Goal: Task Accomplishment & Management: Manage account settings

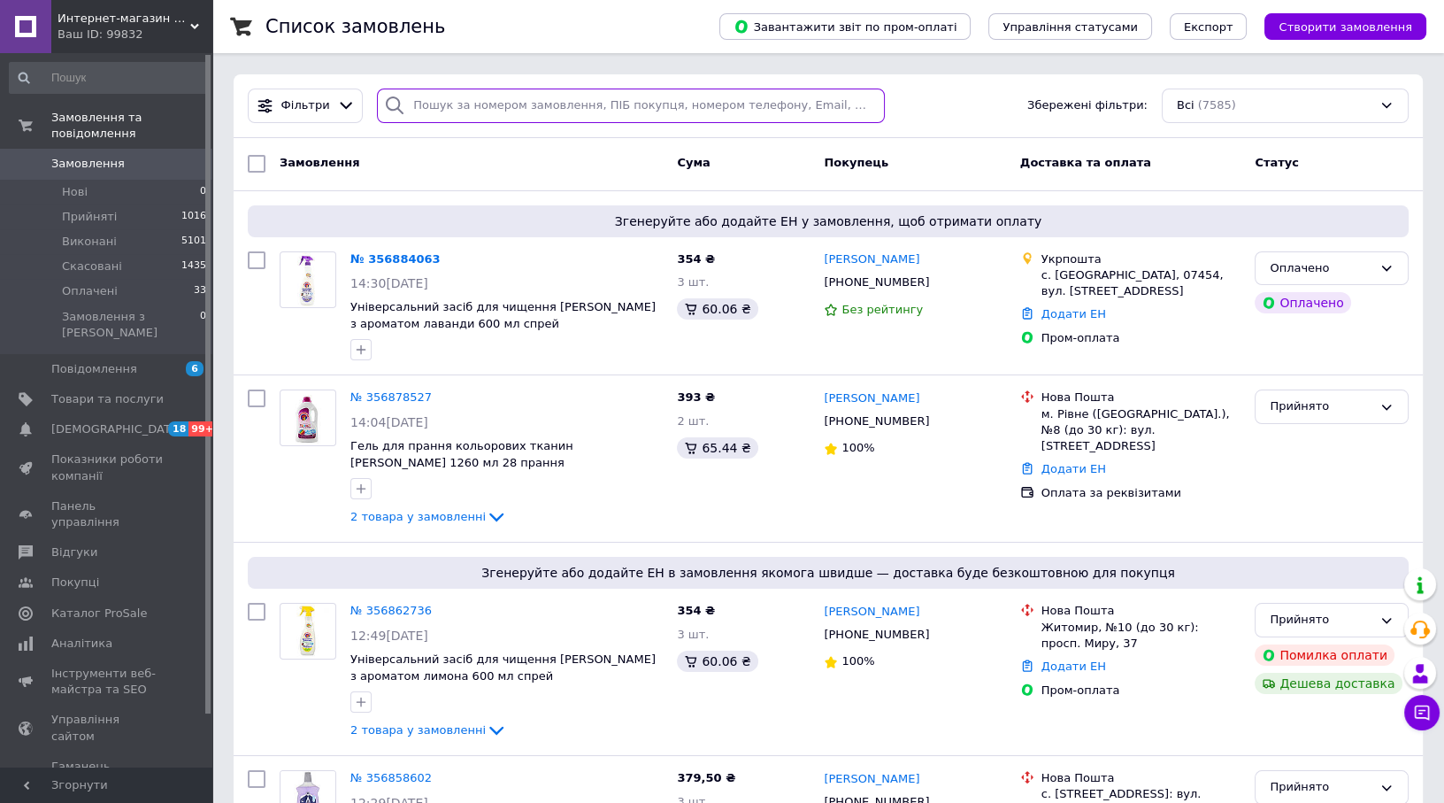
click at [616, 119] on input "search" at bounding box center [631, 106] width 508 height 35
paste input "356884063"
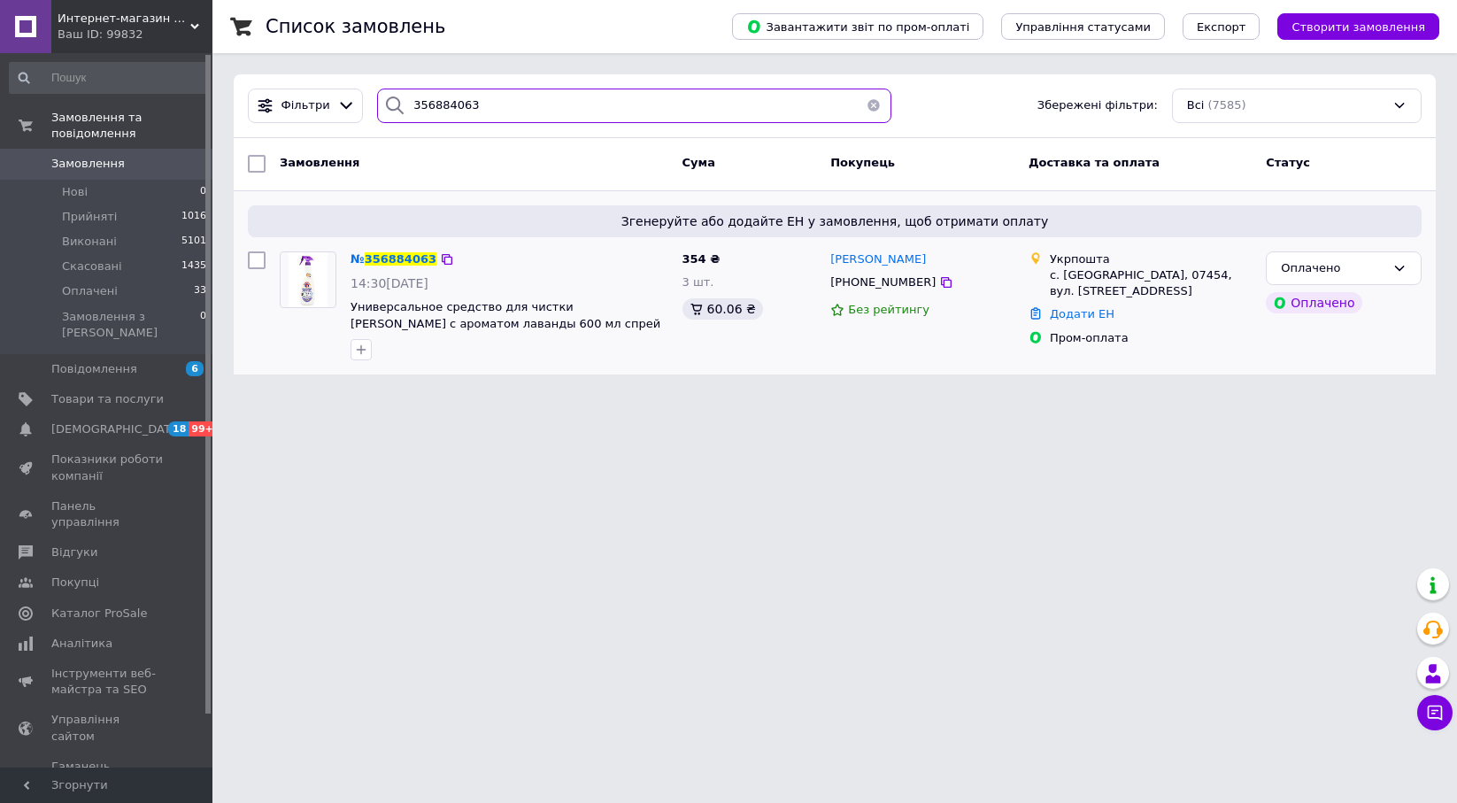
type input "356884063"
click at [386, 250] on div "№ 356884063" at bounding box center [393, 260] width 89 height 20
click at [386, 256] on span "356884063" at bounding box center [401, 258] width 72 height 13
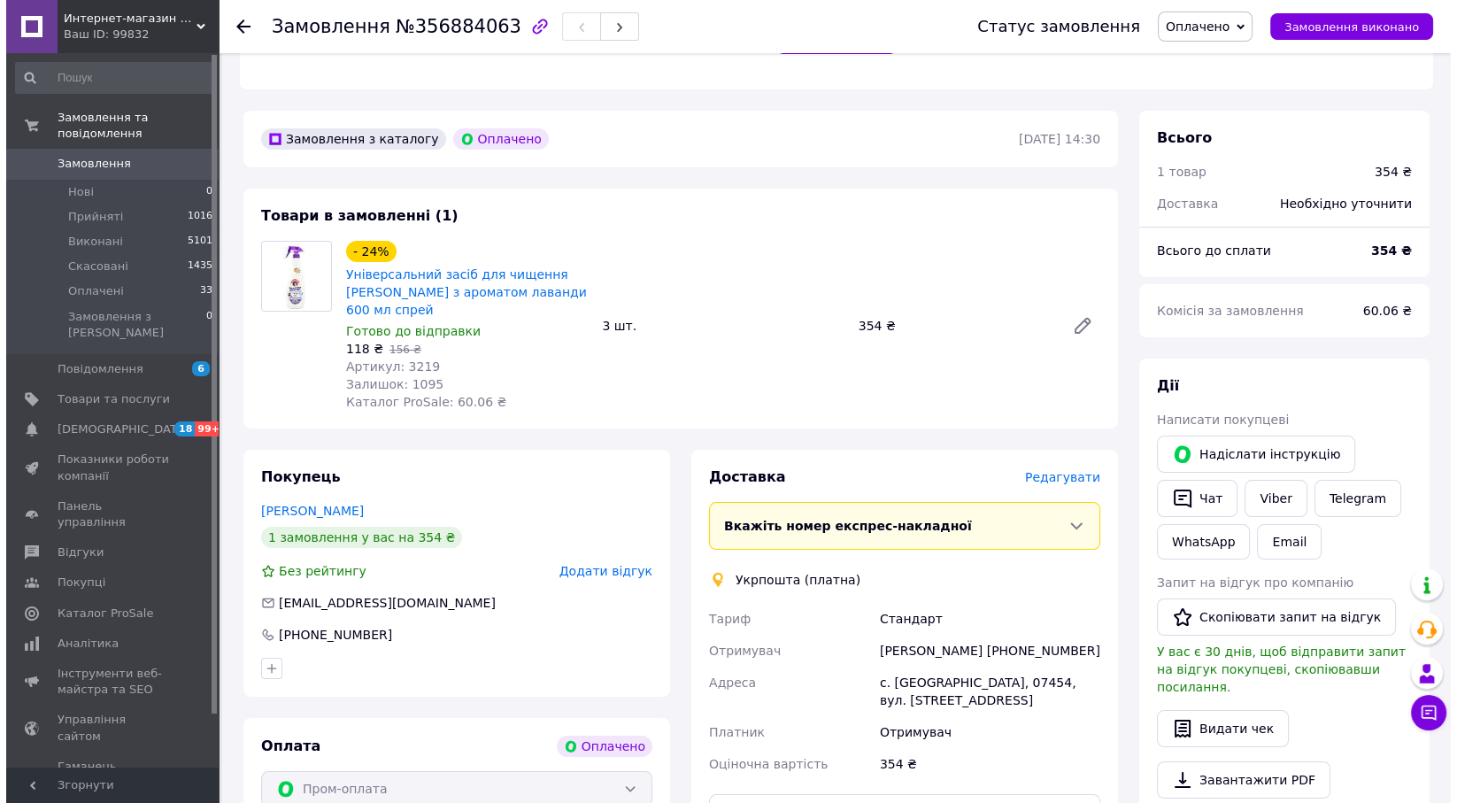
scroll to position [531, 0]
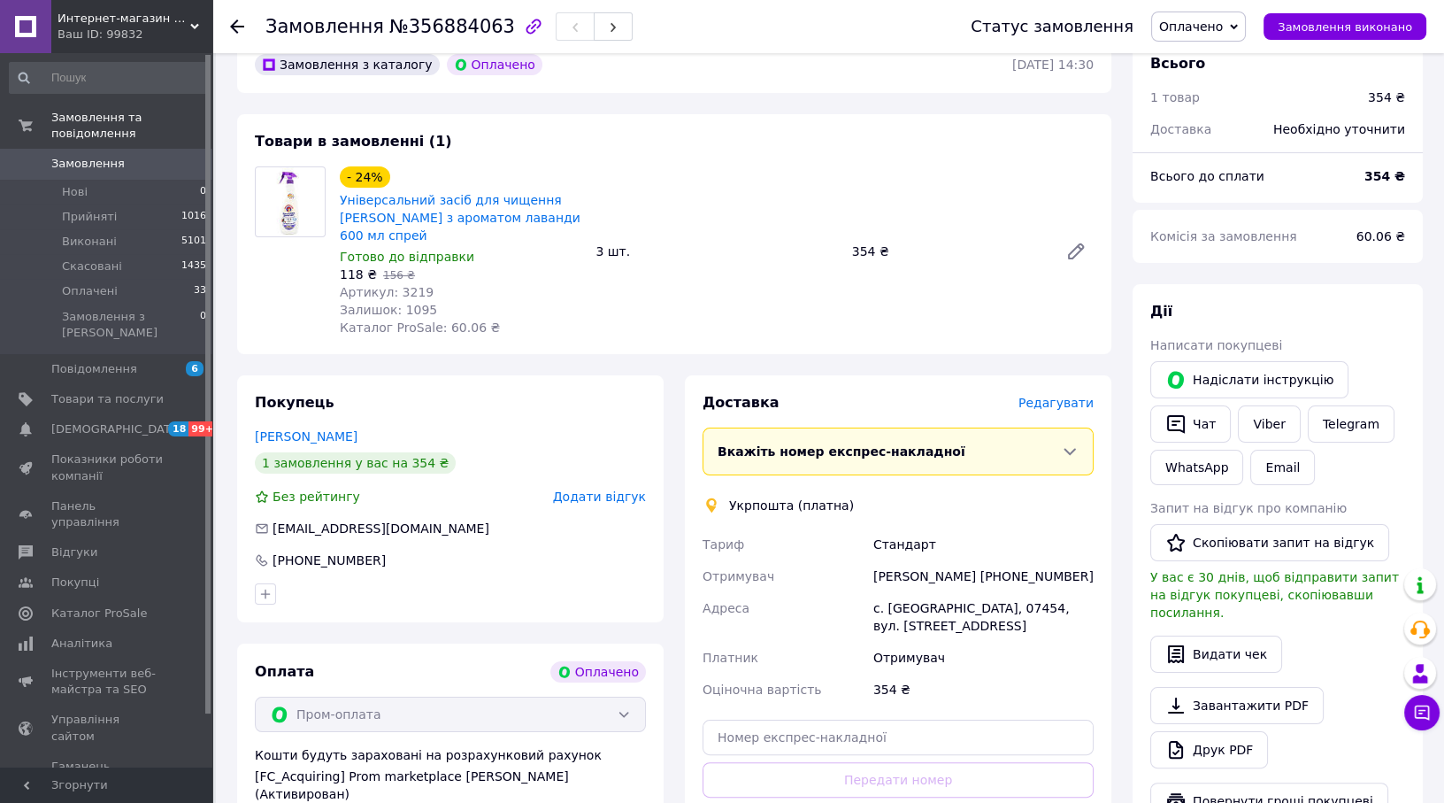
click at [1056, 394] on div "Редагувати" at bounding box center [1056, 403] width 75 height 18
click at [1056, 396] on span "Редагувати" at bounding box center [1056, 403] width 75 height 14
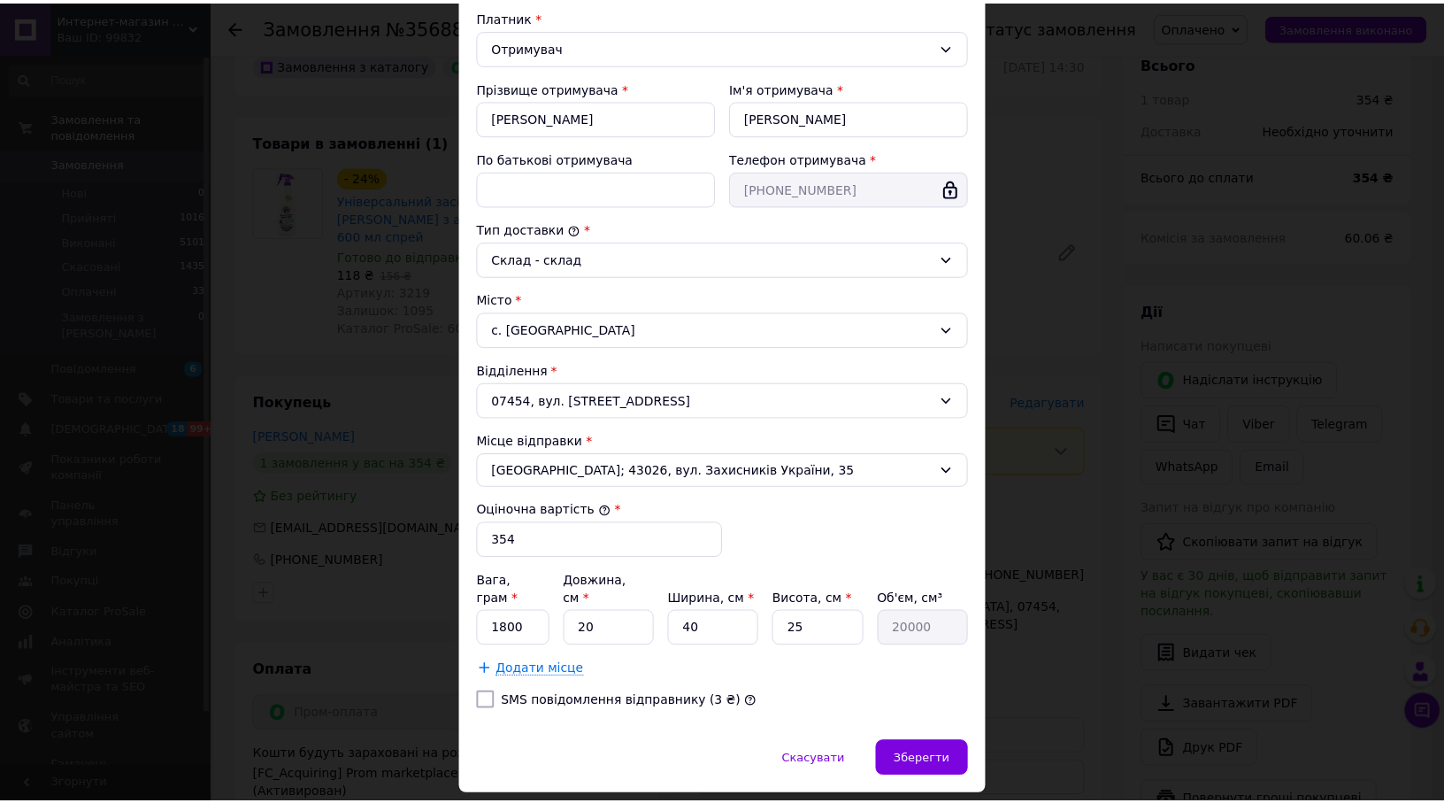
scroll to position [301, 0]
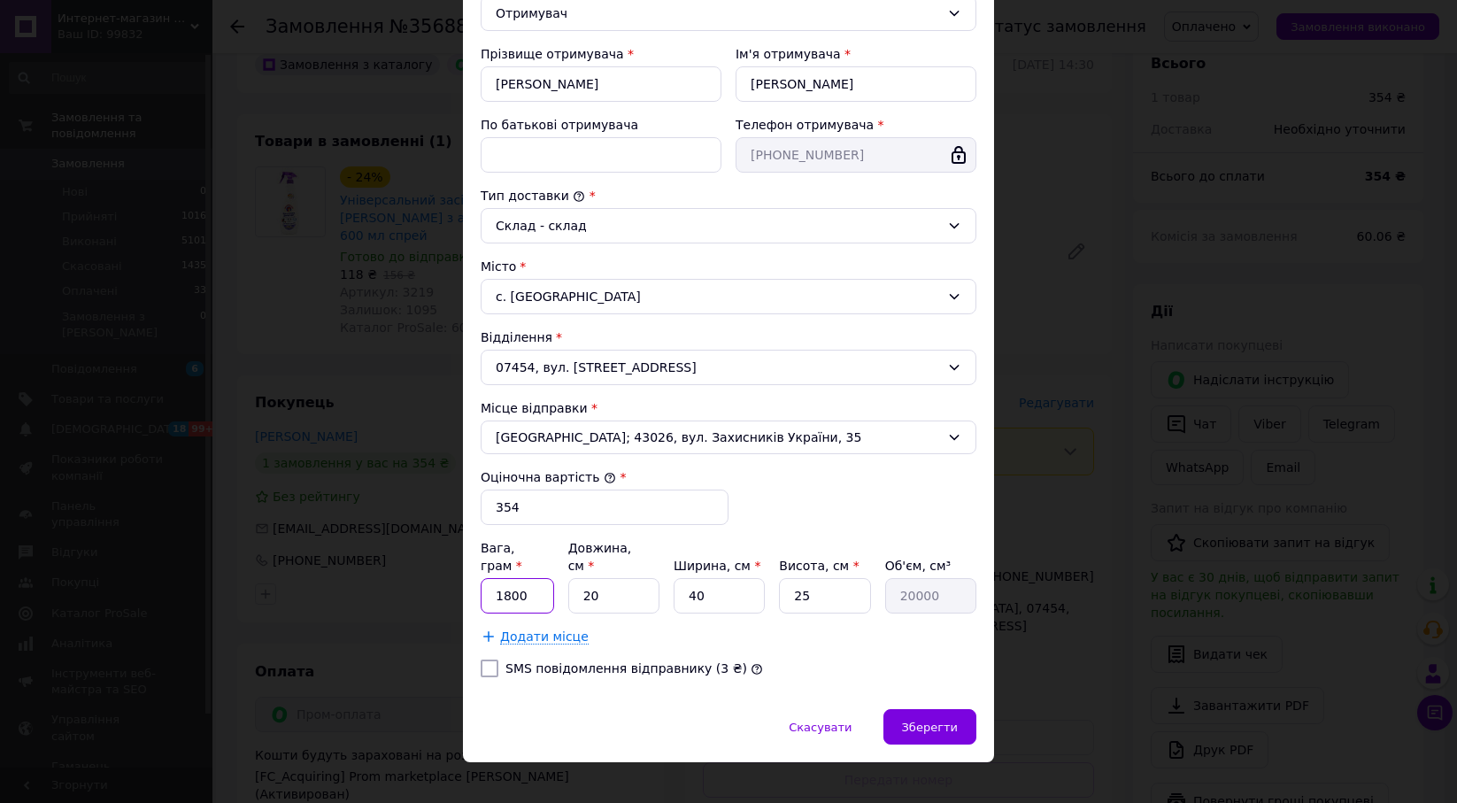
click at [528, 581] on input "1800" at bounding box center [517, 595] width 73 height 35
type input "2000"
drag, startPoint x: 695, startPoint y: 573, endPoint x: 677, endPoint y: 581, distance: 19.4
click at [677, 581] on input "40" at bounding box center [719, 595] width 91 height 35
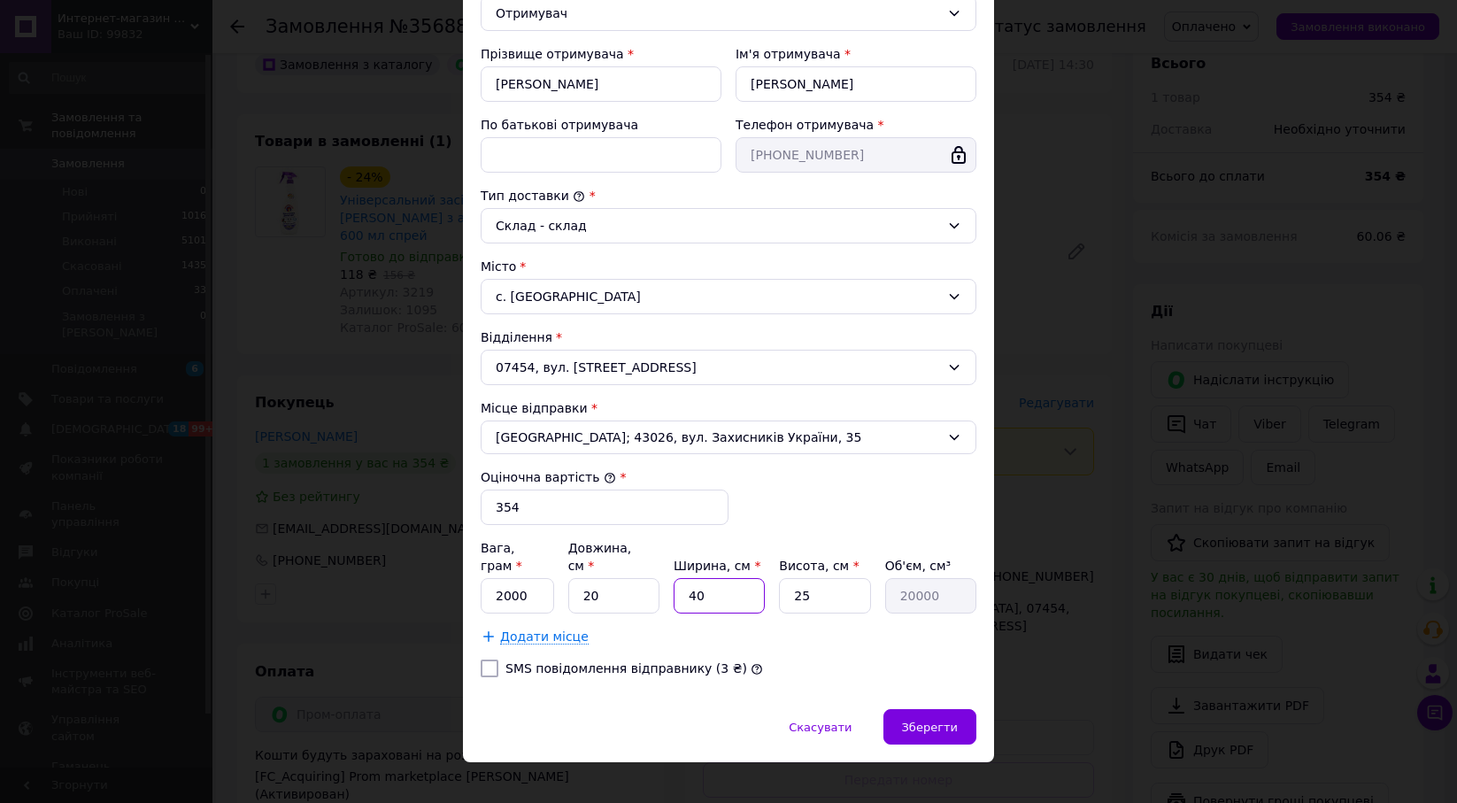
type input "20"
type input "10000"
type input "20"
drag, startPoint x: 831, startPoint y: 569, endPoint x: 797, endPoint y: 580, distance: 35.3
click at [797, 580] on input "25" at bounding box center [824, 595] width 91 height 35
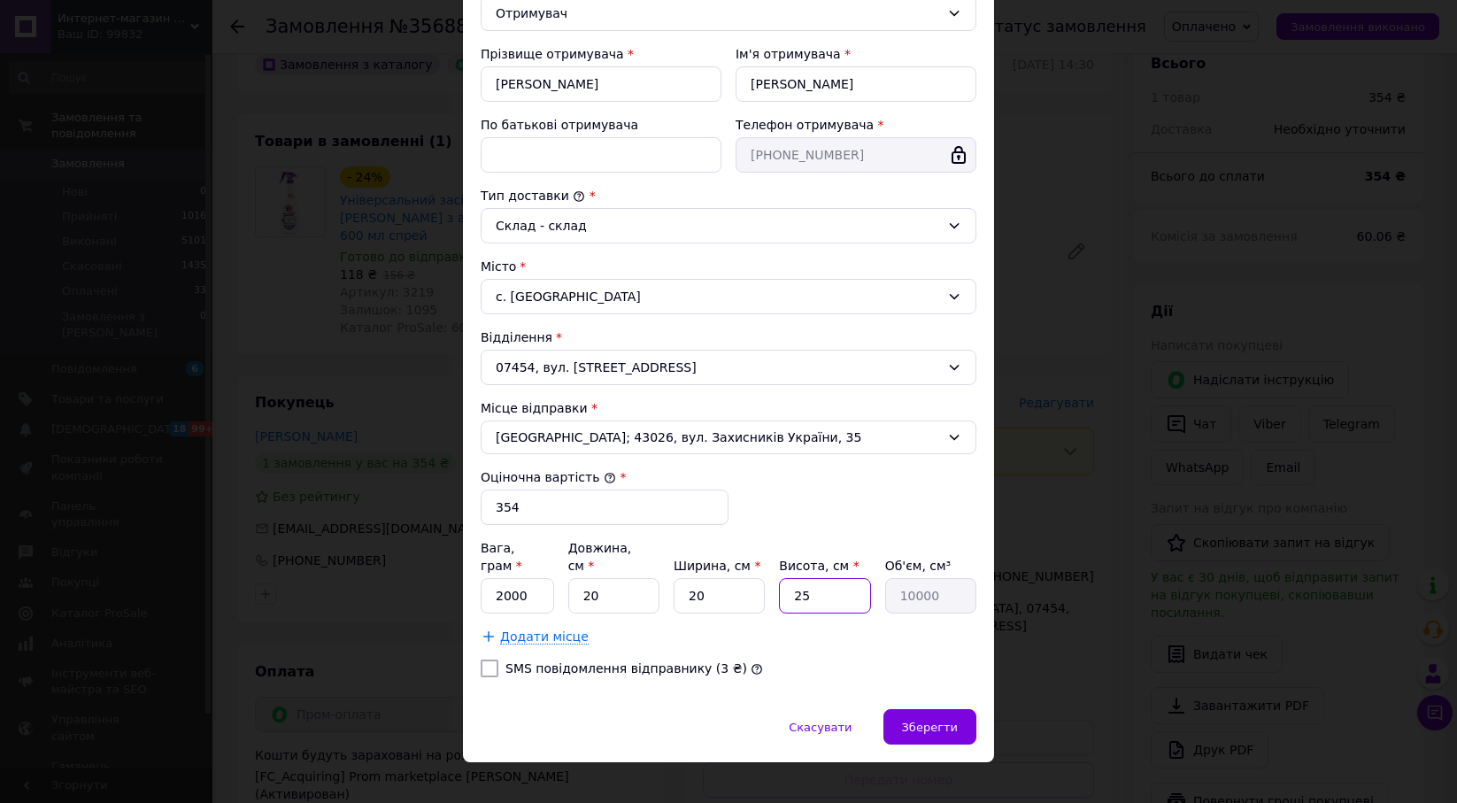
type input "20"
type input "8000"
type input "20"
click at [935, 720] on span "Зберегти" at bounding box center [930, 726] width 56 height 13
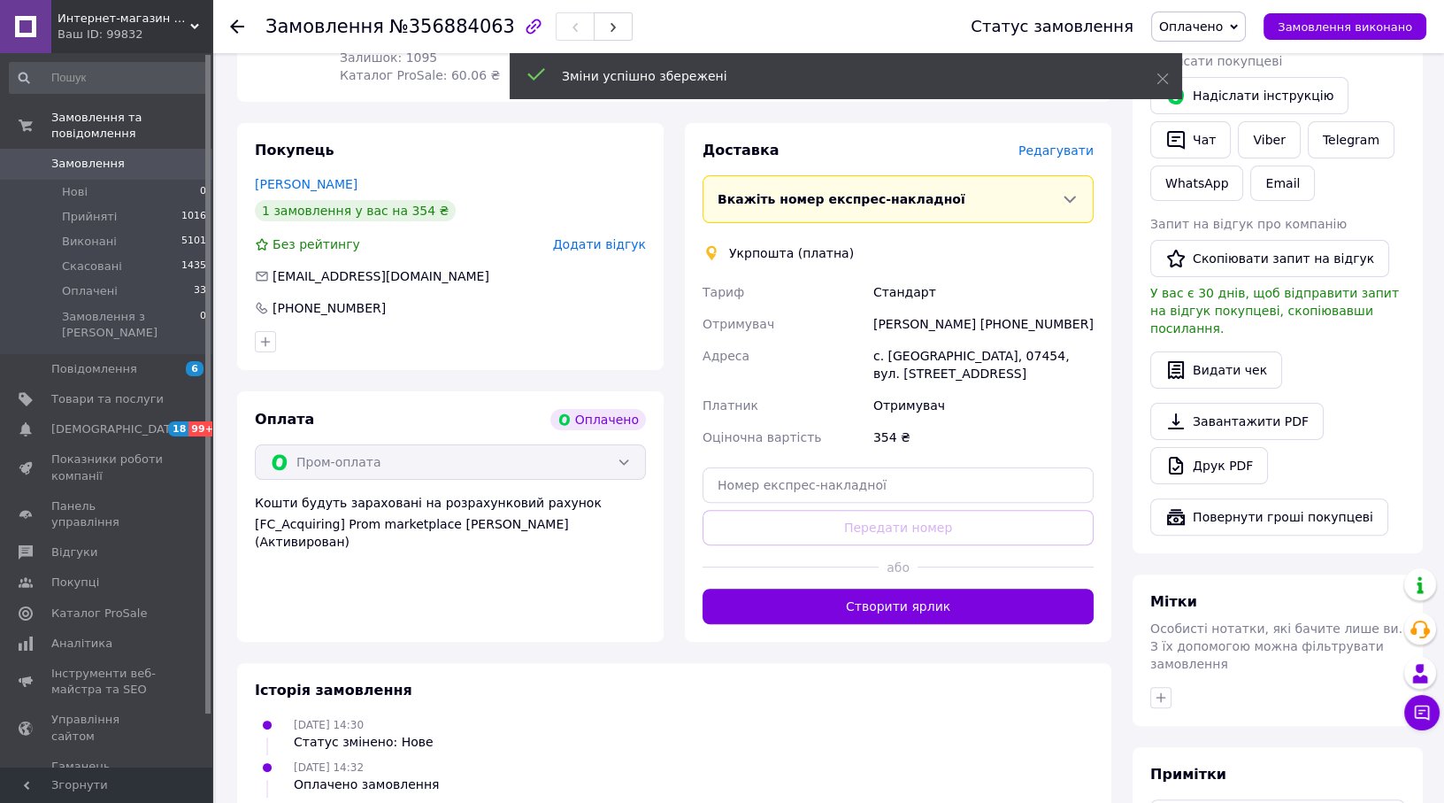
scroll to position [797, 0]
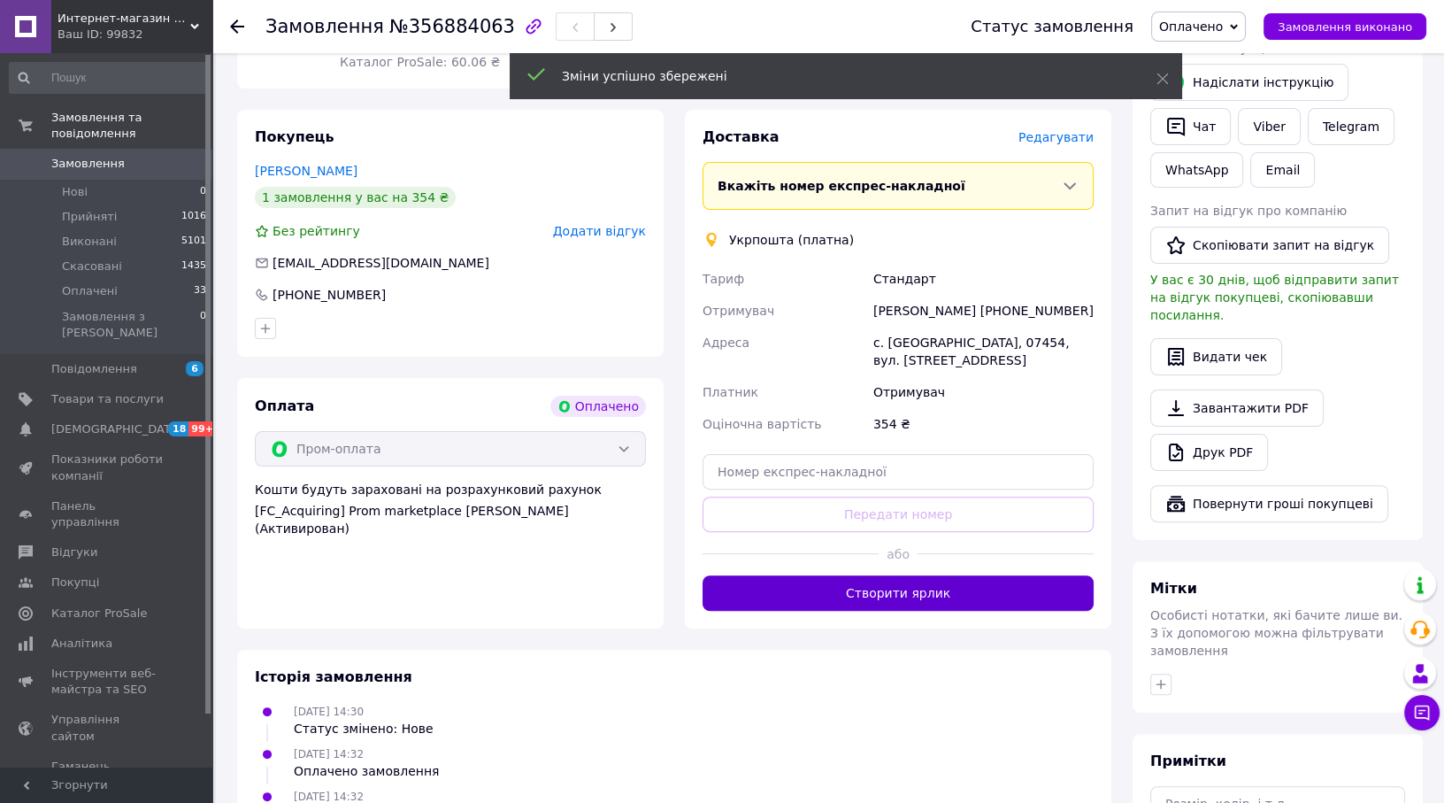
click at [903, 575] on button "Створити ярлик" at bounding box center [898, 592] width 391 height 35
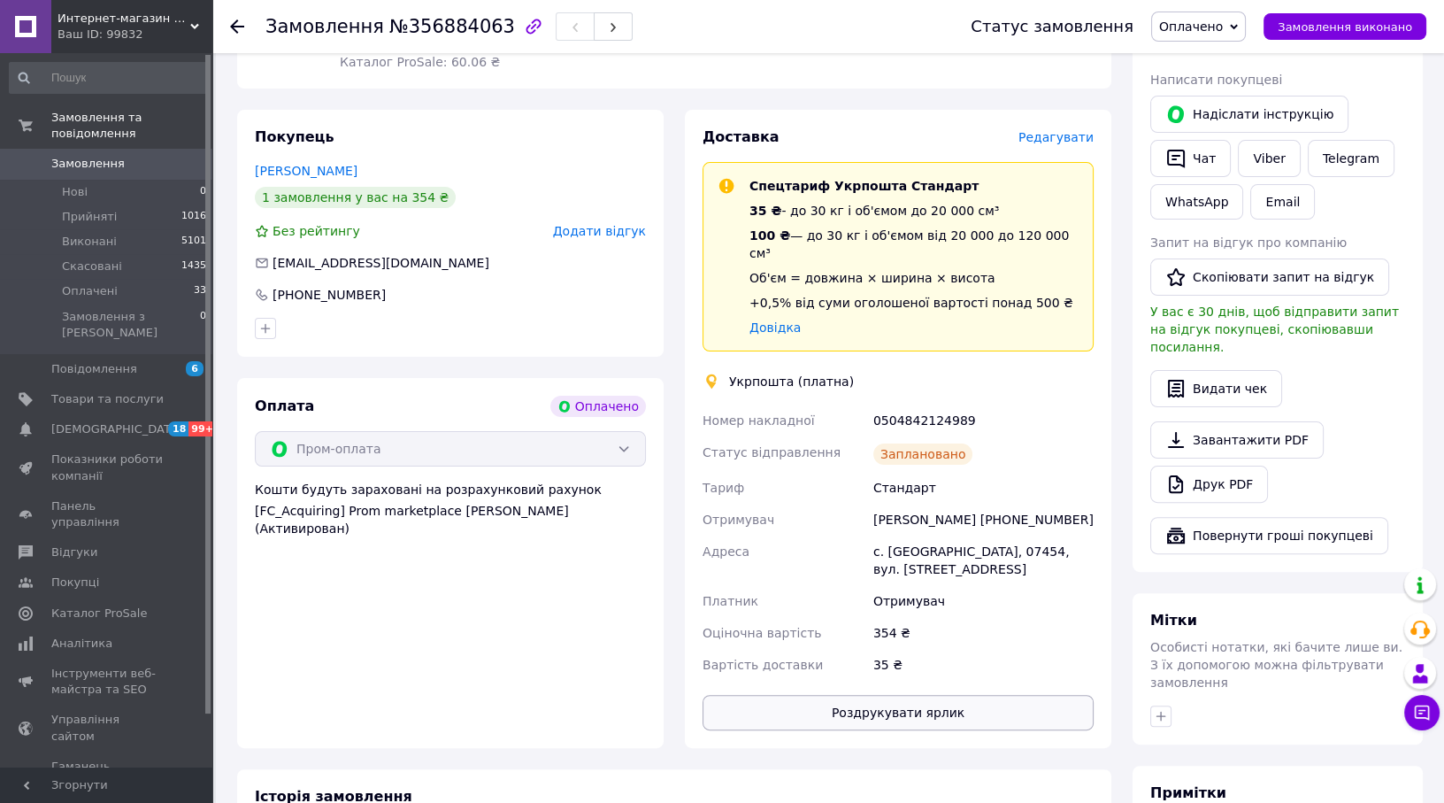
click at [893, 695] on button "Роздрукувати ярлик" at bounding box center [898, 712] width 391 height 35
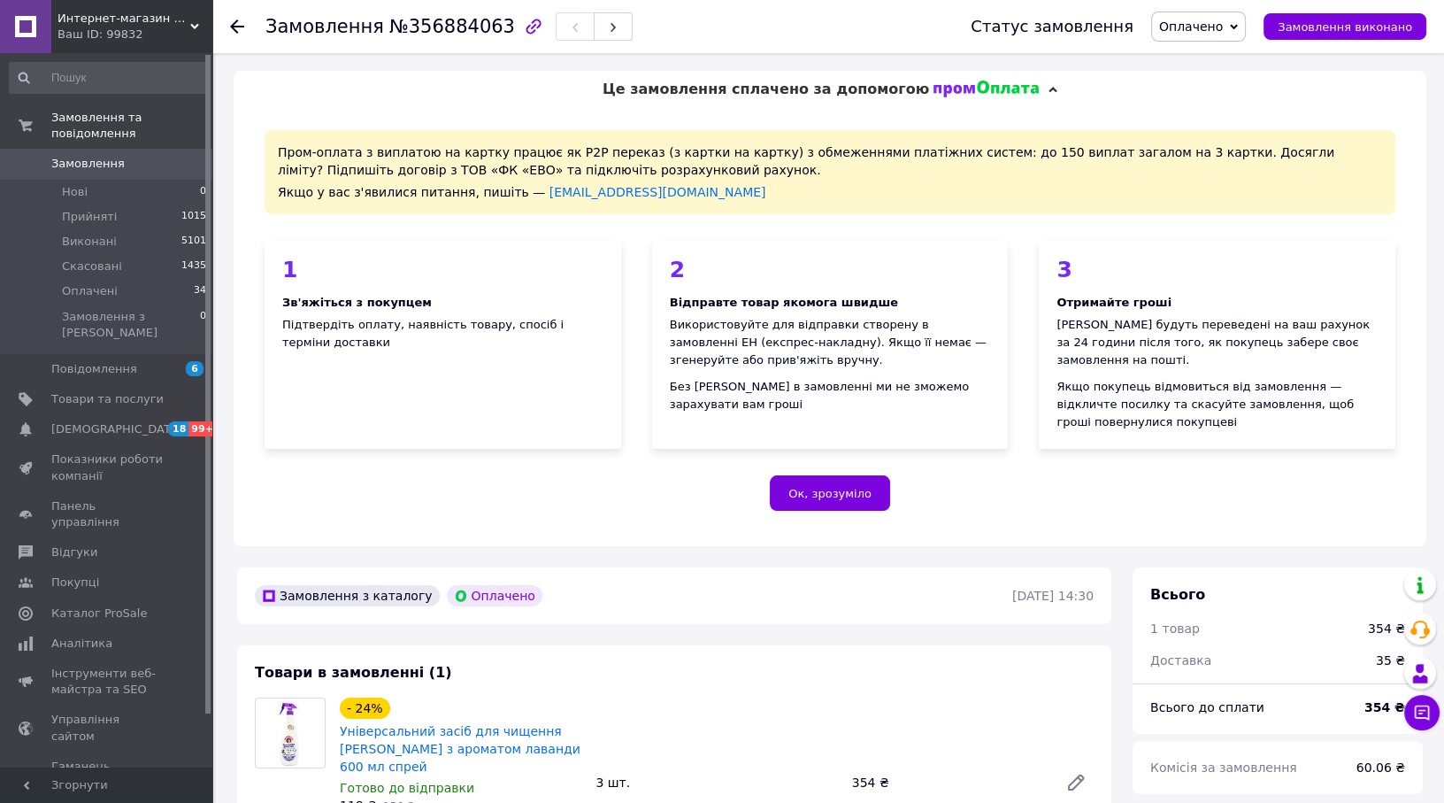
click at [240, 27] on use at bounding box center [237, 26] width 14 height 14
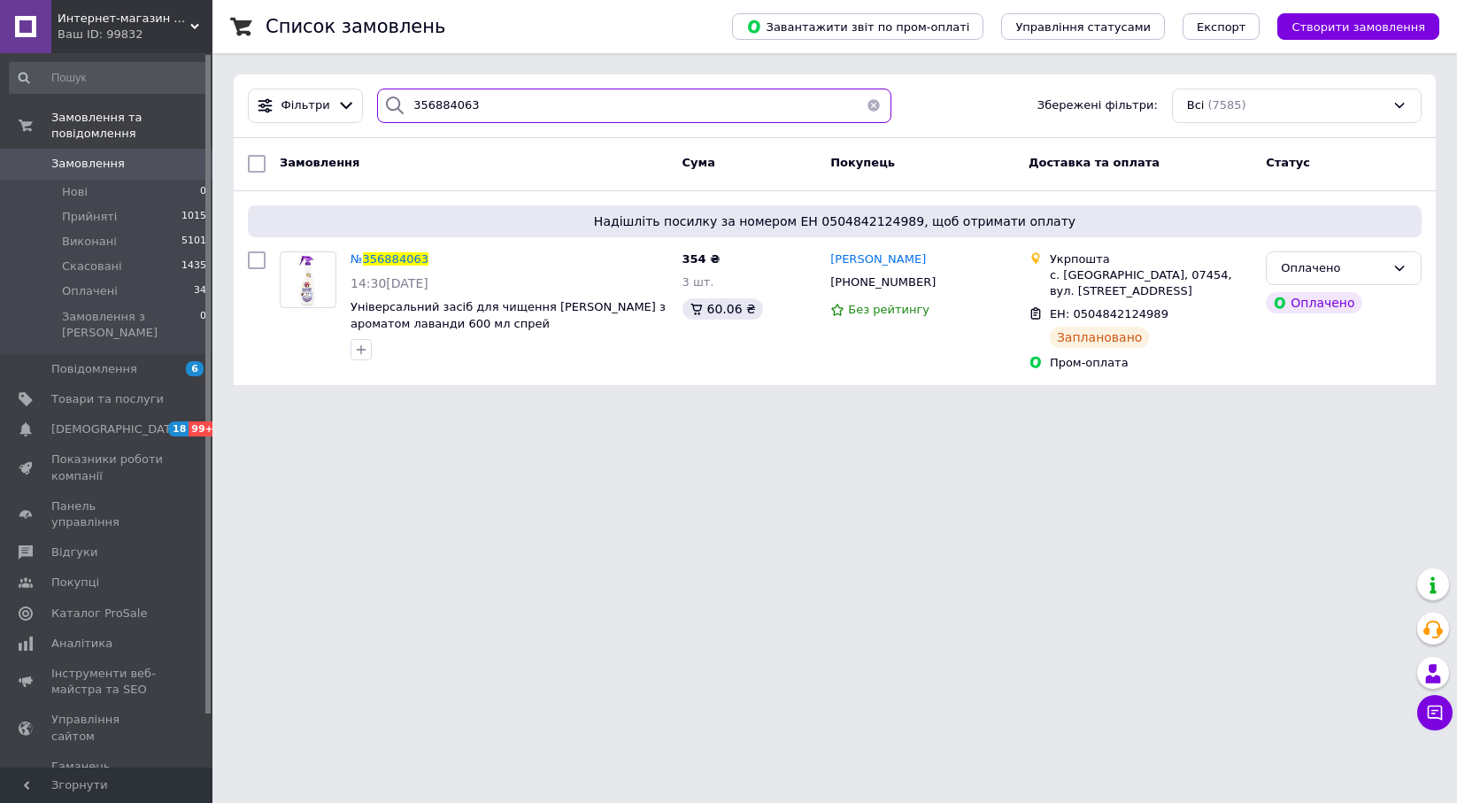
click at [474, 112] on input "356884063" at bounding box center [633, 106] width 513 height 35
paste input "58602"
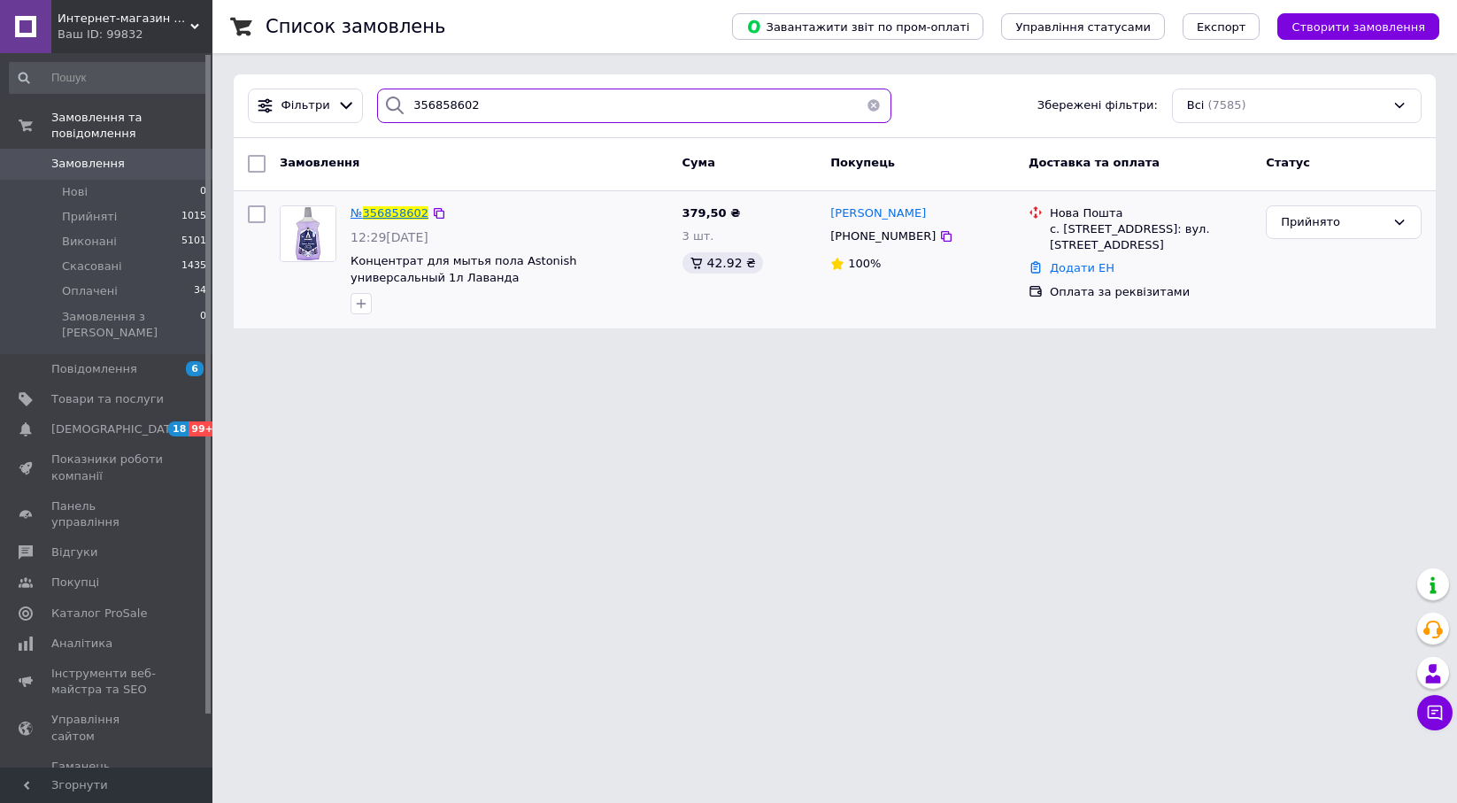
type input "356858602"
click at [381, 206] on span "356858602" at bounding box center [395, 212] width 65 height 13
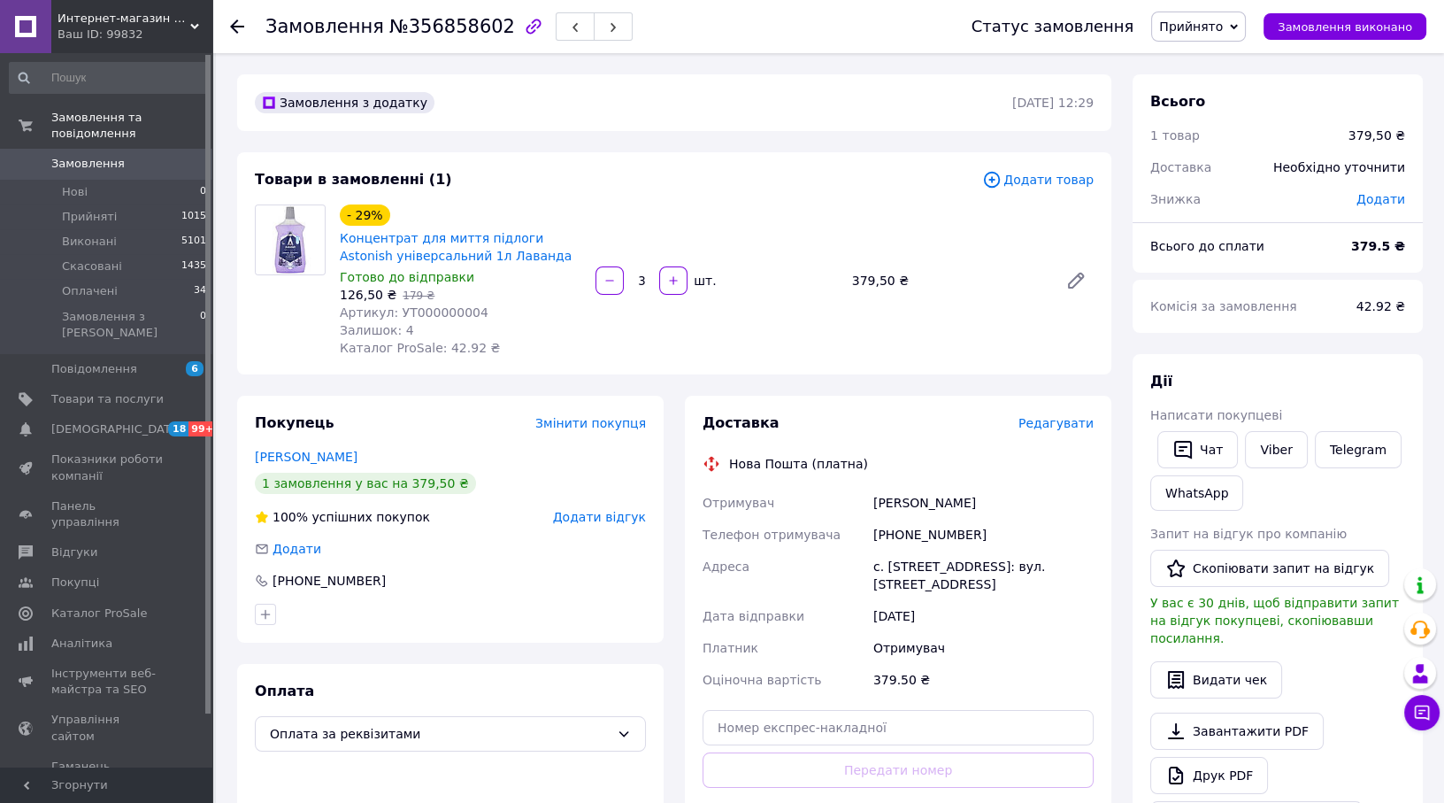
click at [1041, 419] on span "Редагувати" at bounding box center [1056, 423] width 75 height 14
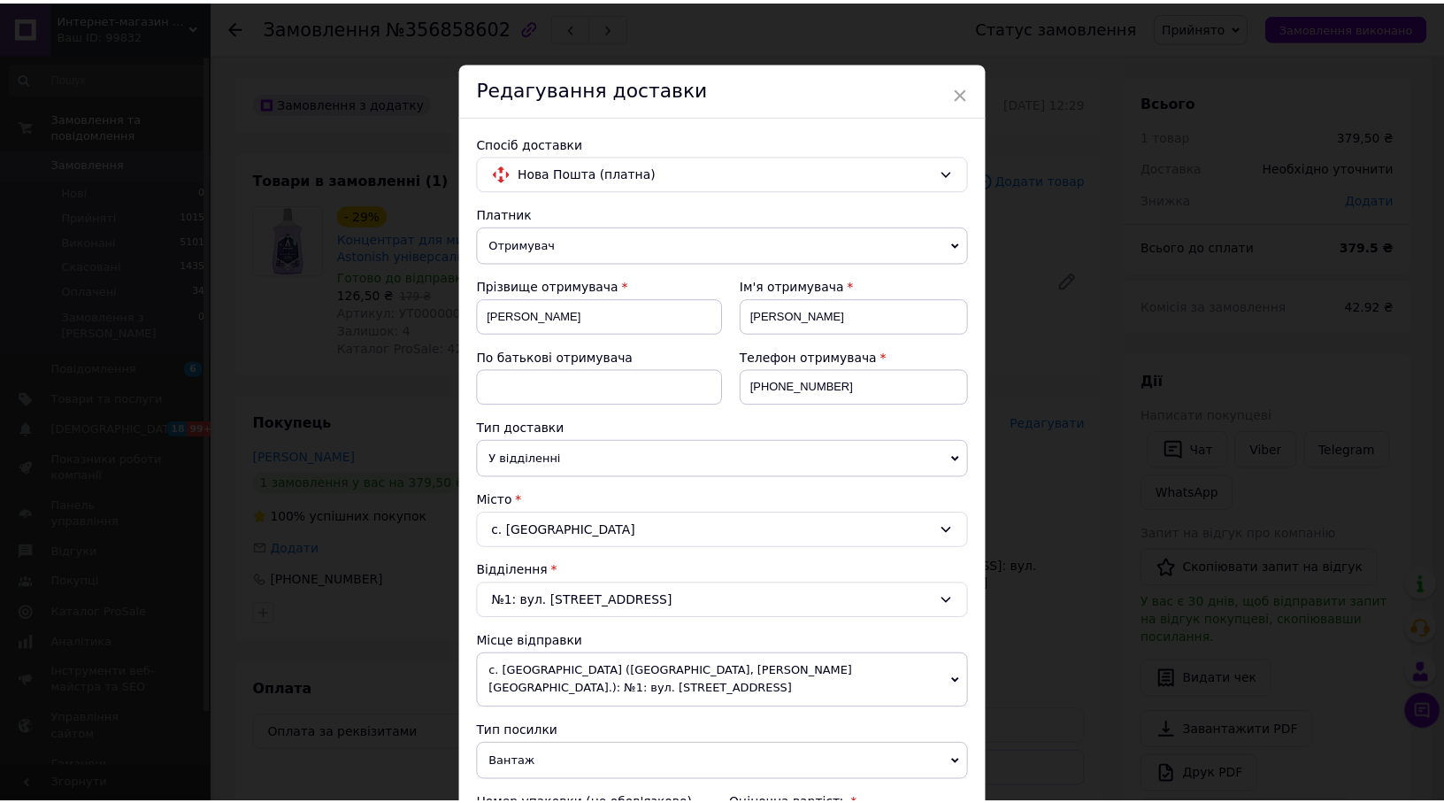
scroll to position [401, 0]
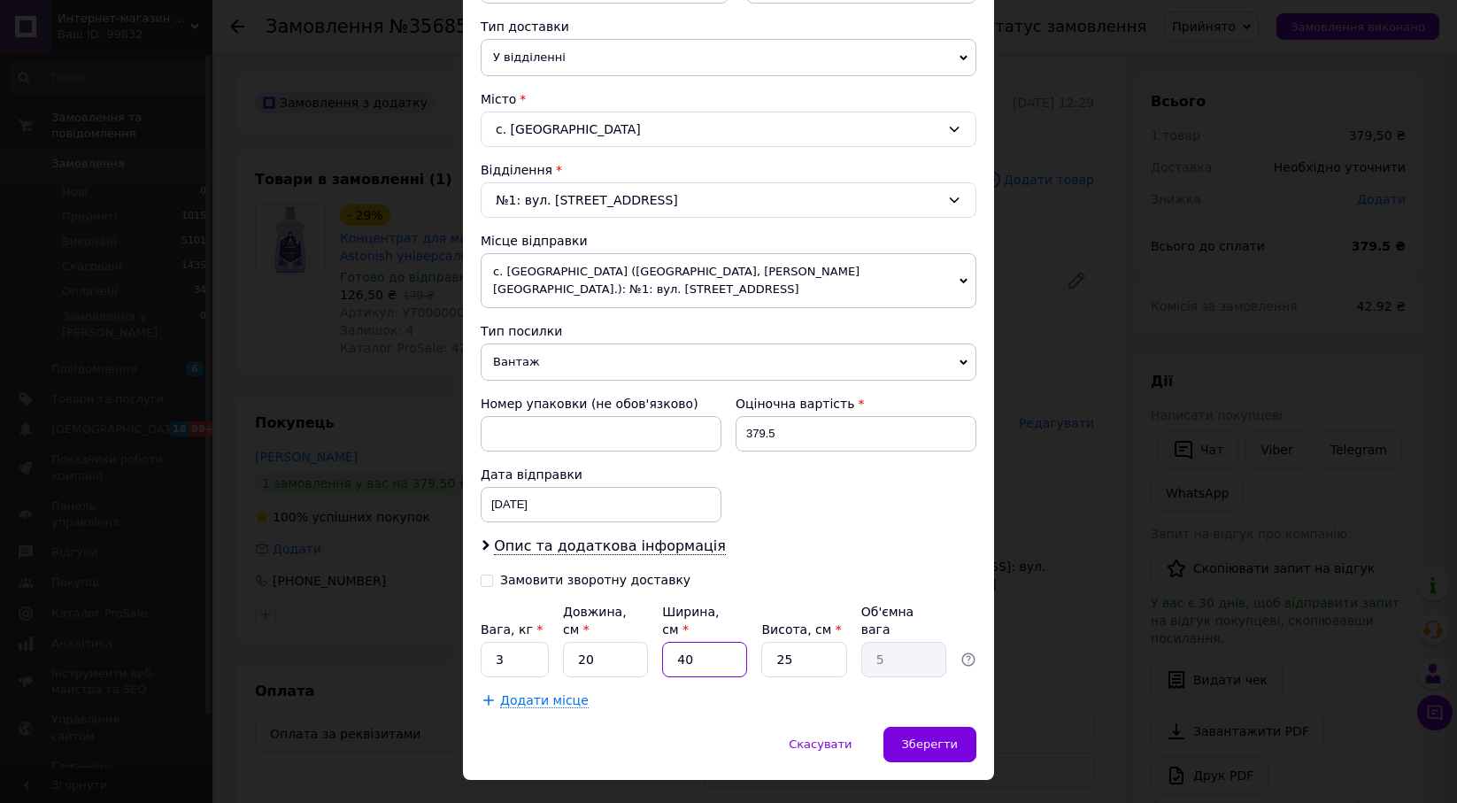
drag, startPoint x: 682, startPoint y: 621, endPoint x: 666, endPoint y: 629, distance: 17.8
click at [666, 642] on input "40" at bounding box center [704, 659] width 85 height 35
type input "20"
type input "2.5"
type input "20"
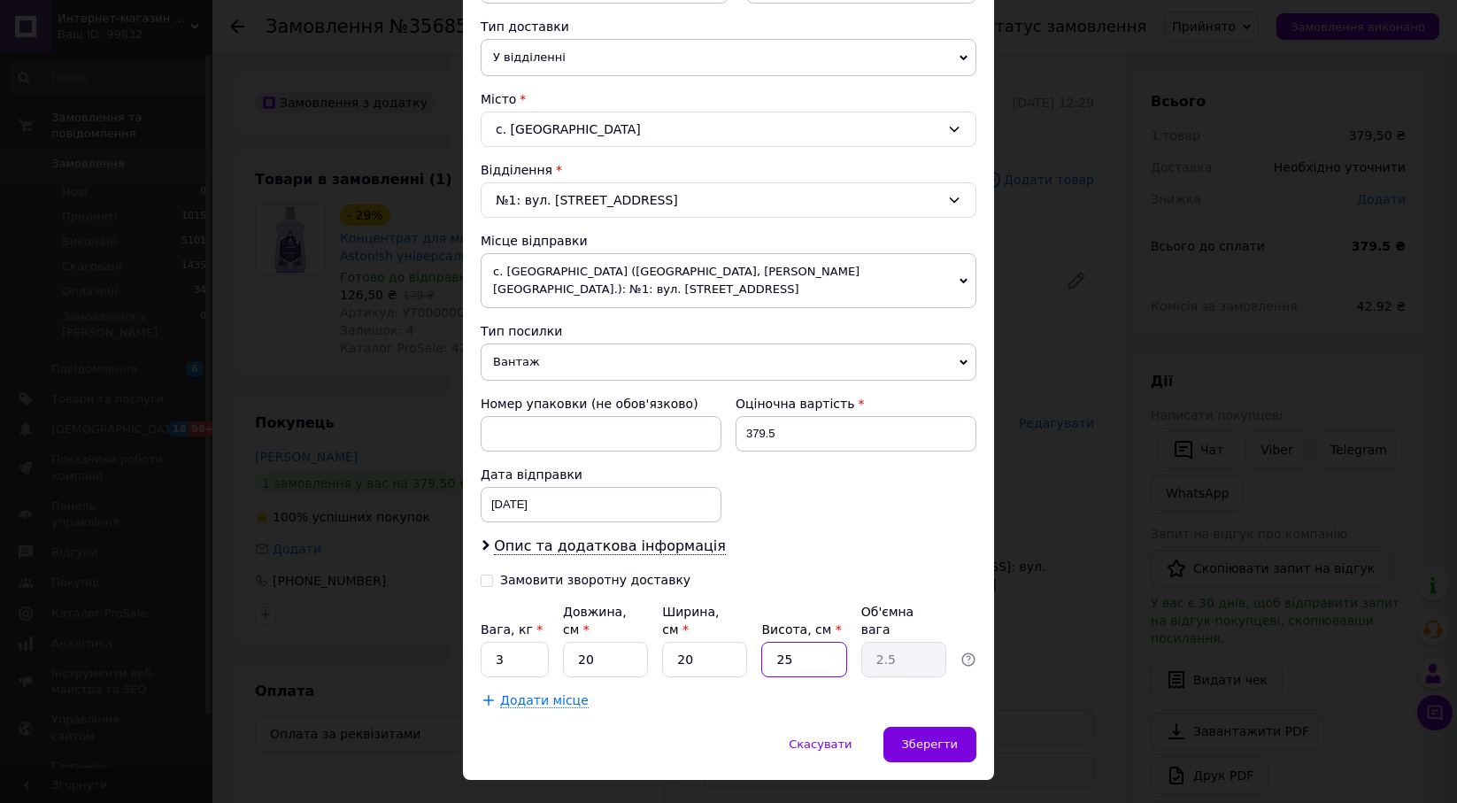
drag, startPoint x: 815, startPoint y: 618, endPoint x: 770, endPoint y: 634, distance: 47.9
click at [770, 642] on input "25" at bounding box center [803, 659] width 85 height 35
type input "3"
type input "0.3"
type input "30"
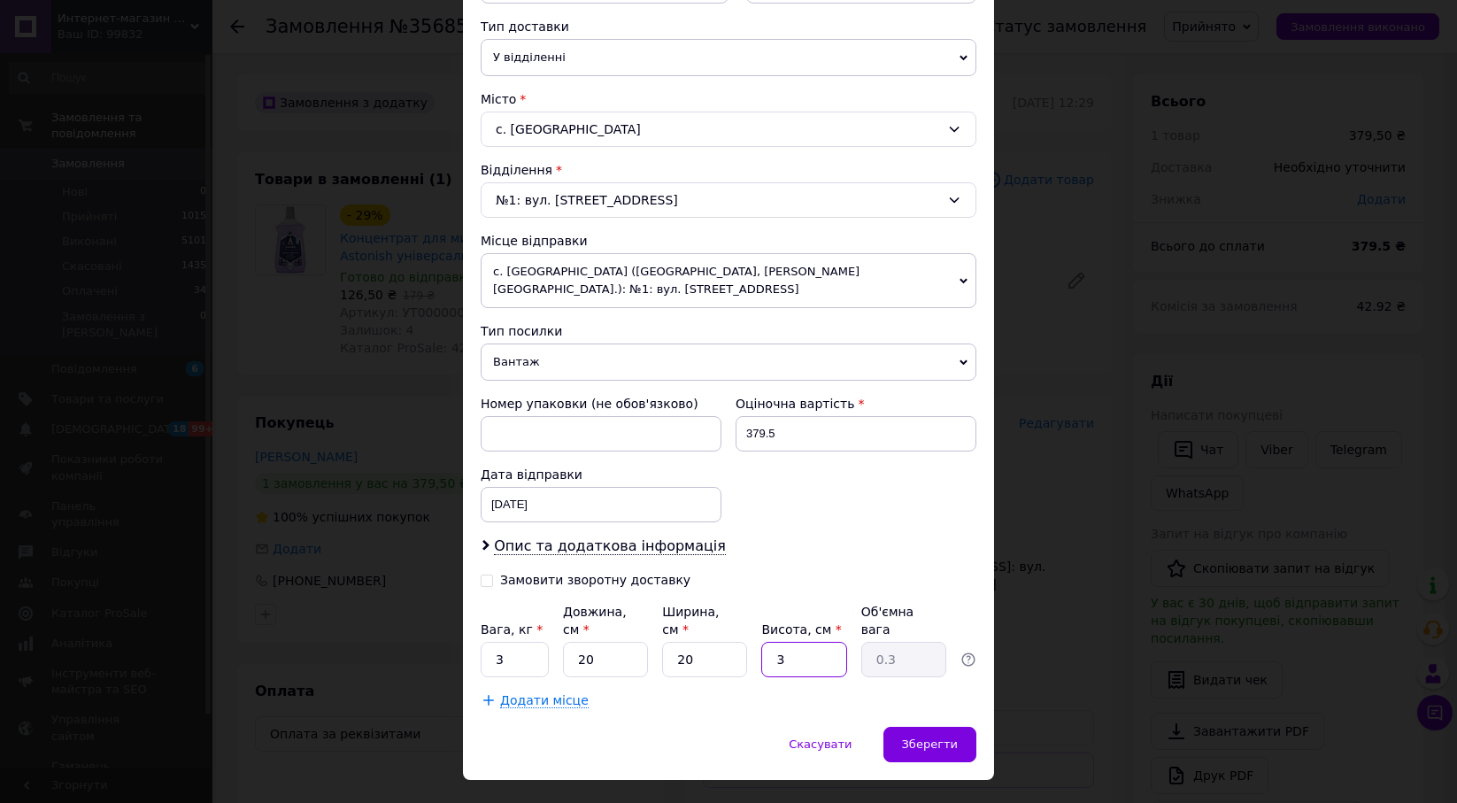
type input "3"
type input "30"
click at [951, 737] on span "Зберегти" at bounding box center [930, 743] width 56 height 13
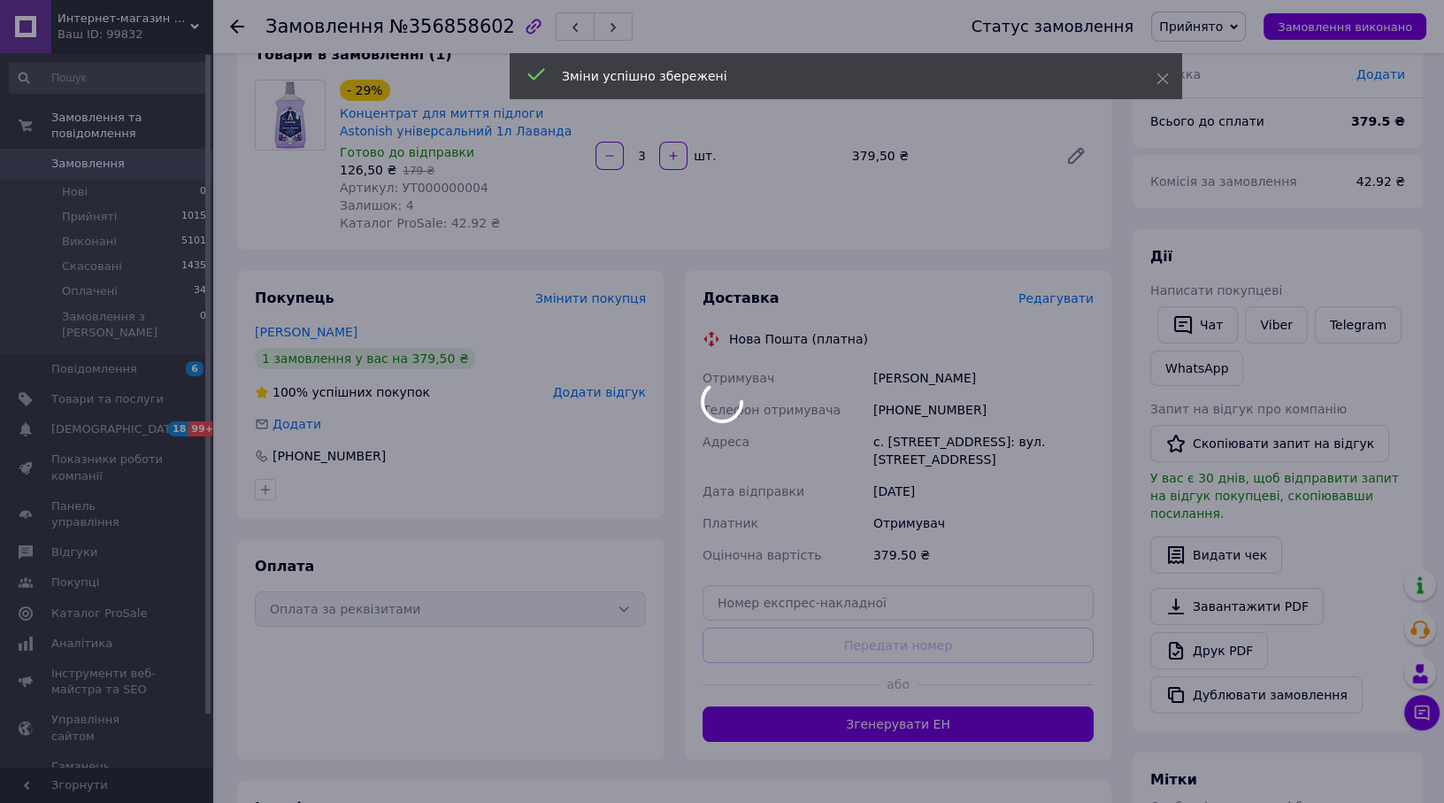
scroll to position [266, 0]
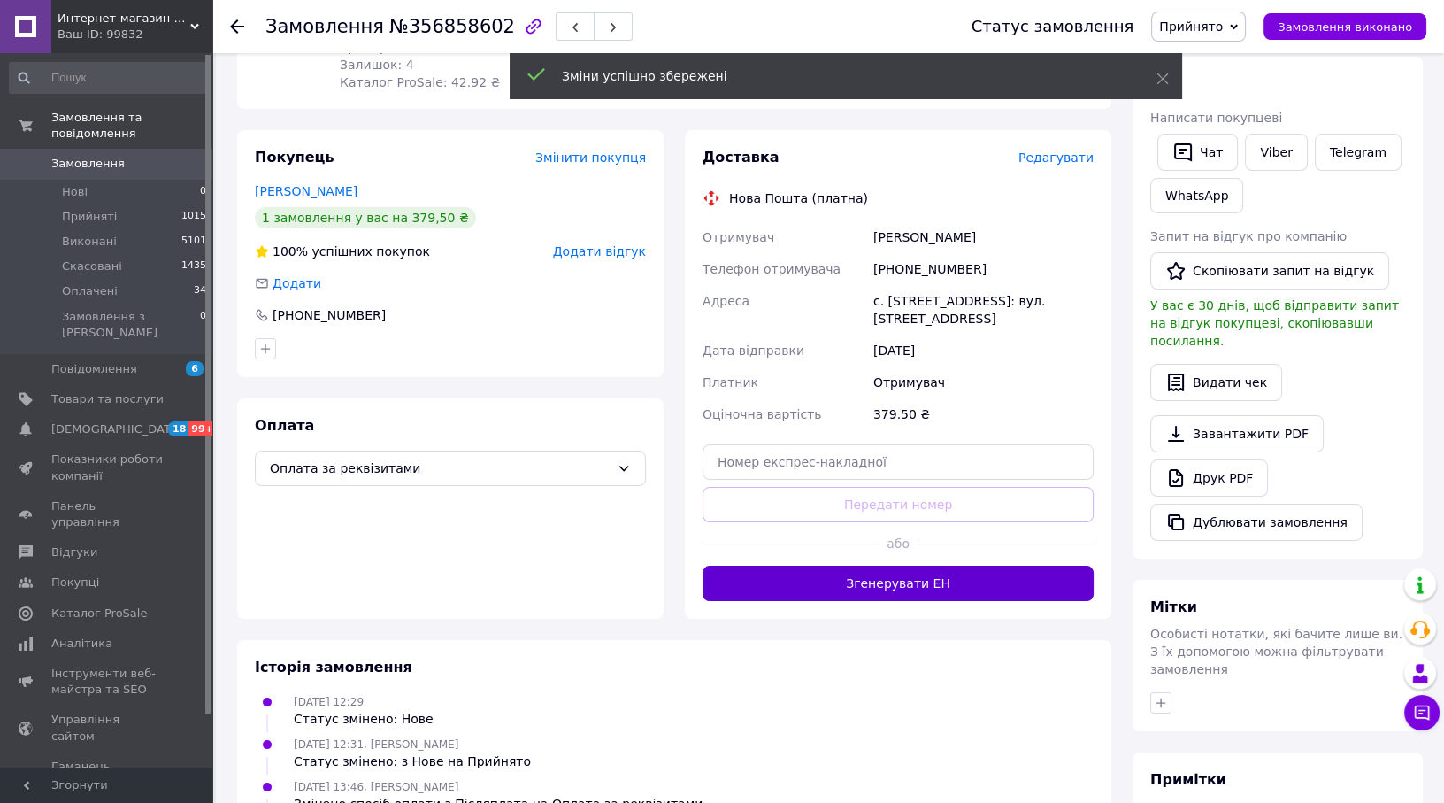
click at [899, 566] on button "Згенерувати ЕН" at bounding box center [898, 583] width 391 height 35
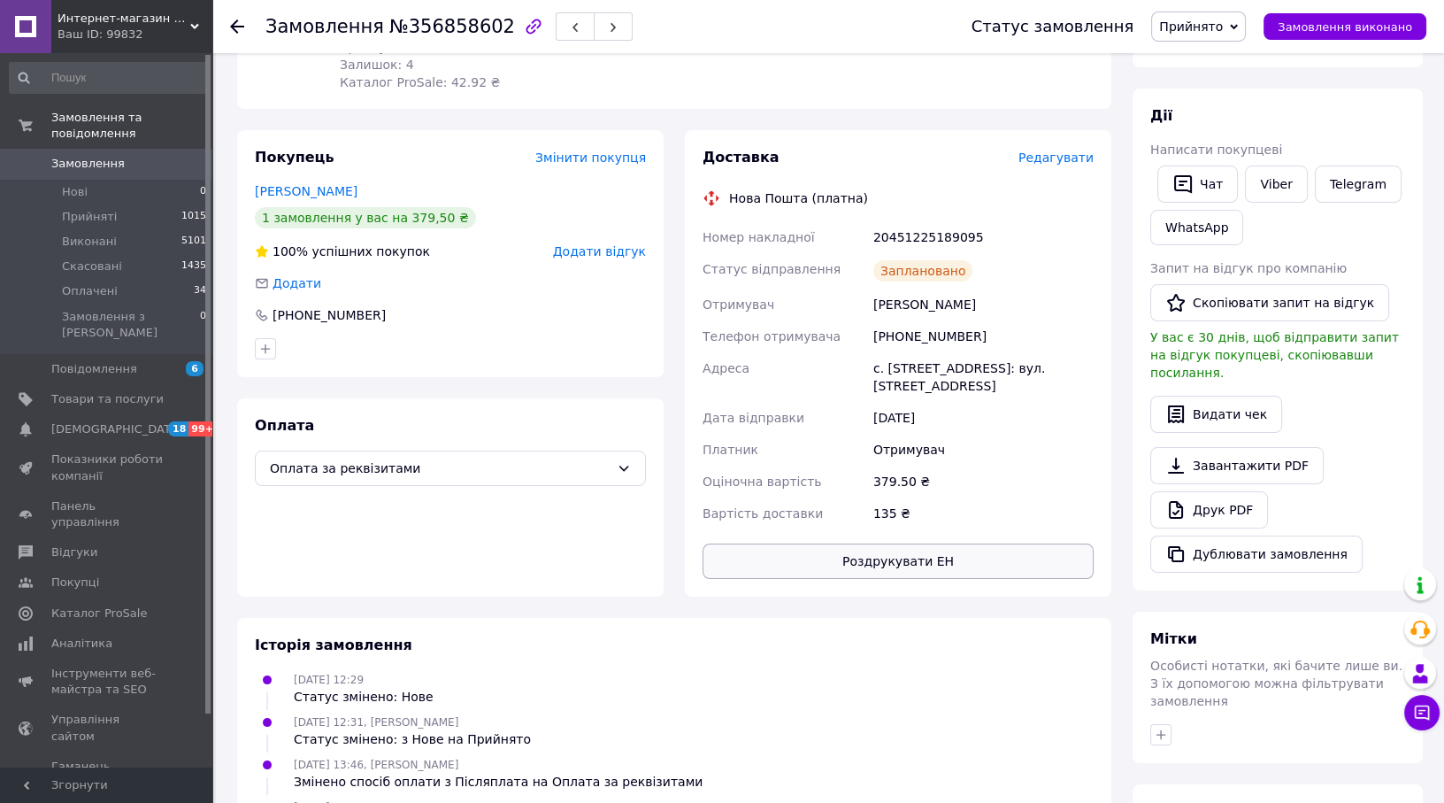
click at [832, 544] on button "Роздрукувати ЕН" at bounding box center [898, 560] width 391 height 35
click at [903, 235] on div "20451225189095" at bounding box center [983, 237] width 227 height 32
copy div "20451225189095"
